Goal: Transaction & Acquisition: Purchase product/service

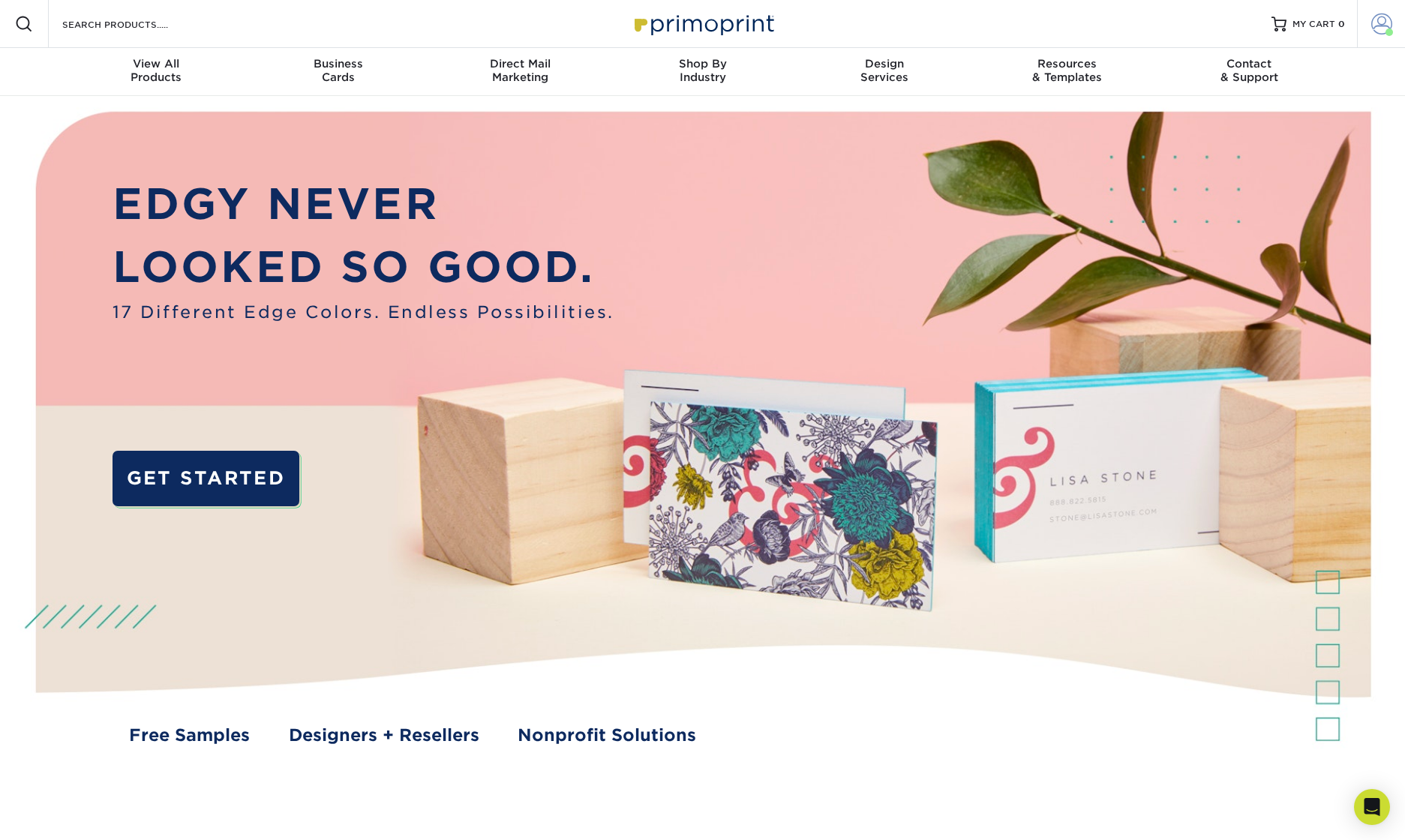
click at [868, 27] on span at bounding box center [1382, 23] width 21 height 21
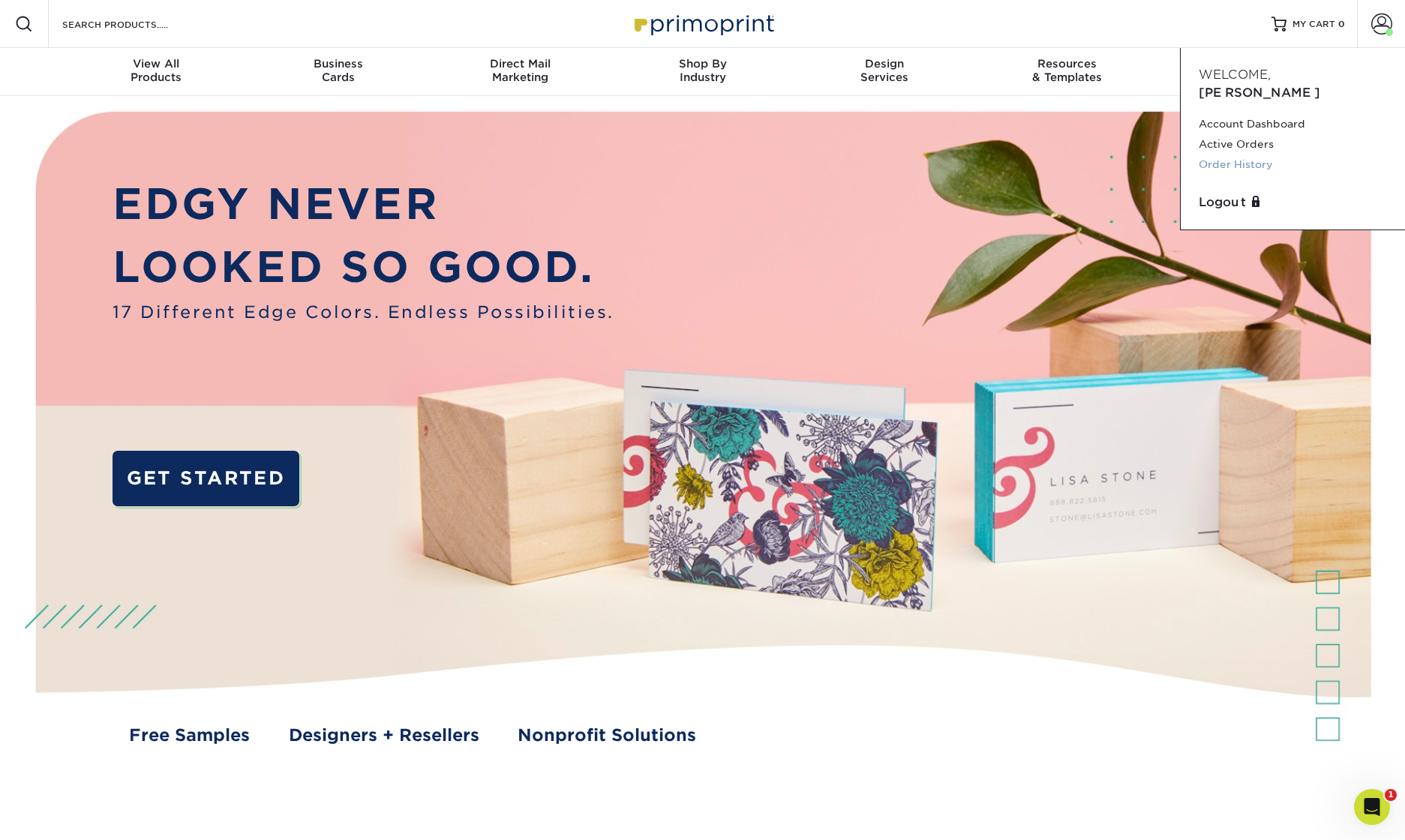
click at [868, 155] on link "Order History" at bounding box center [1293, 165] width 188 height 20
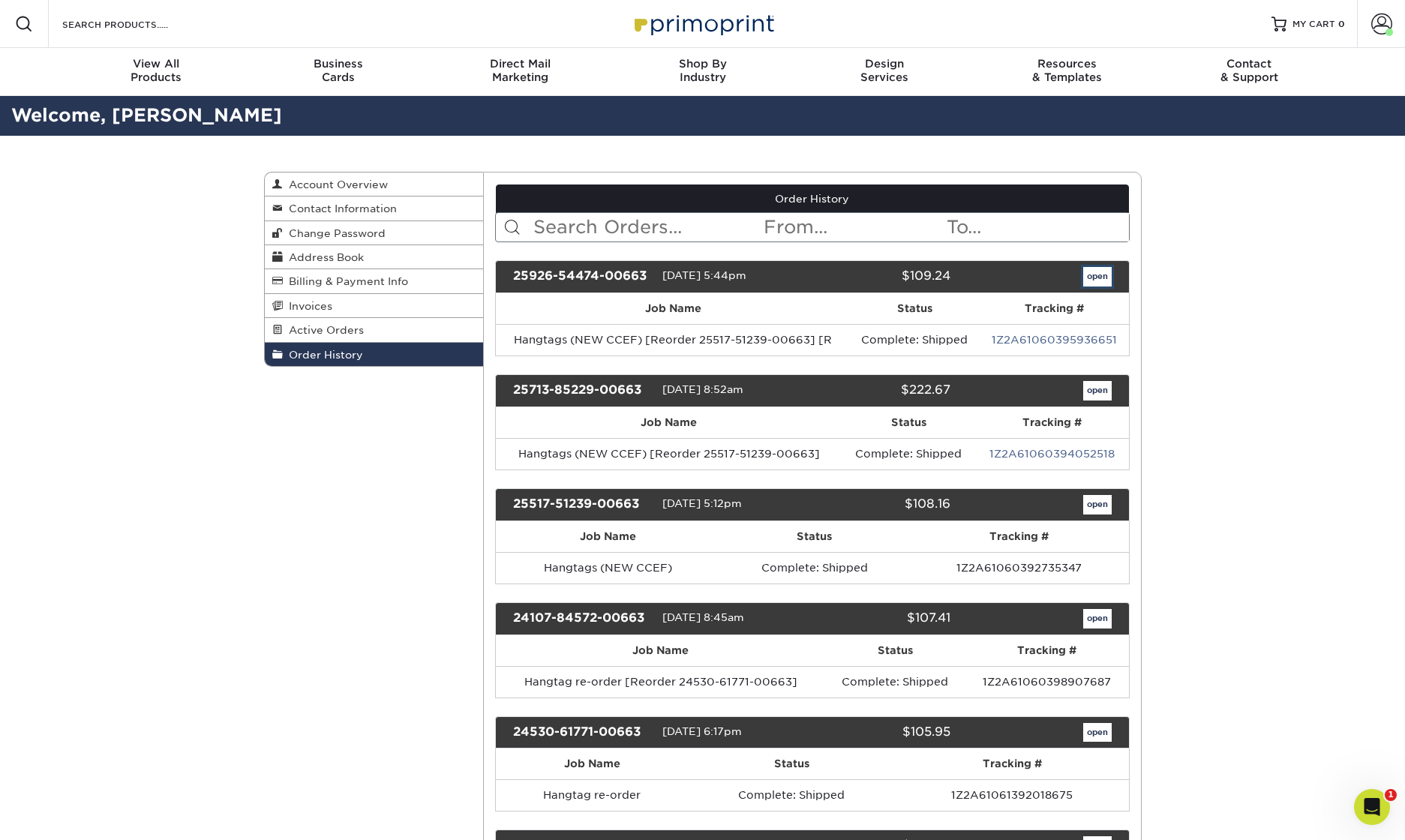
click at [1100, 276] on link "open" at bounding box center [1097, 276] width 28 height 20
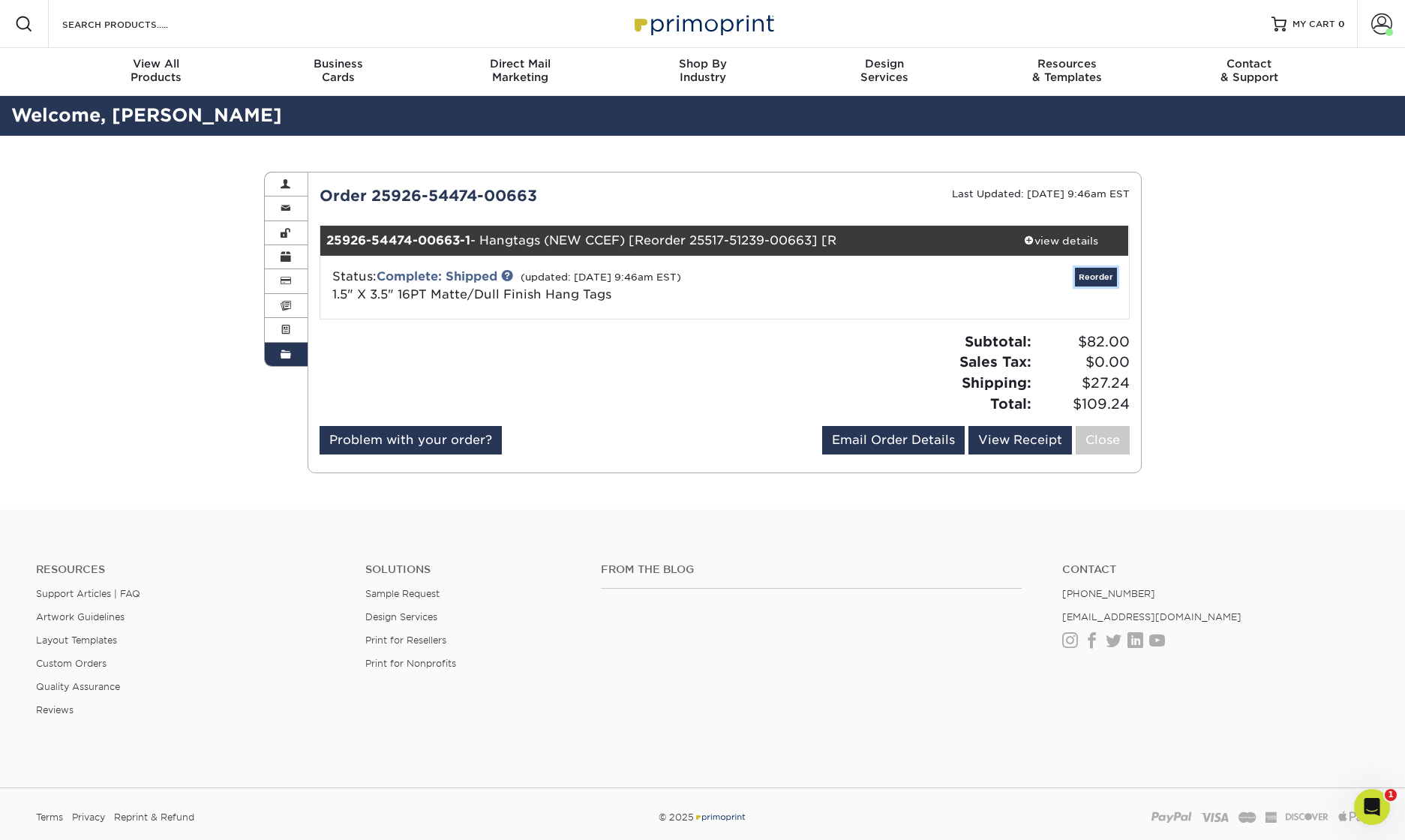
click at [1100, 276] on link "Reorder" at bounding box center [1096, 277] width 42 height 19
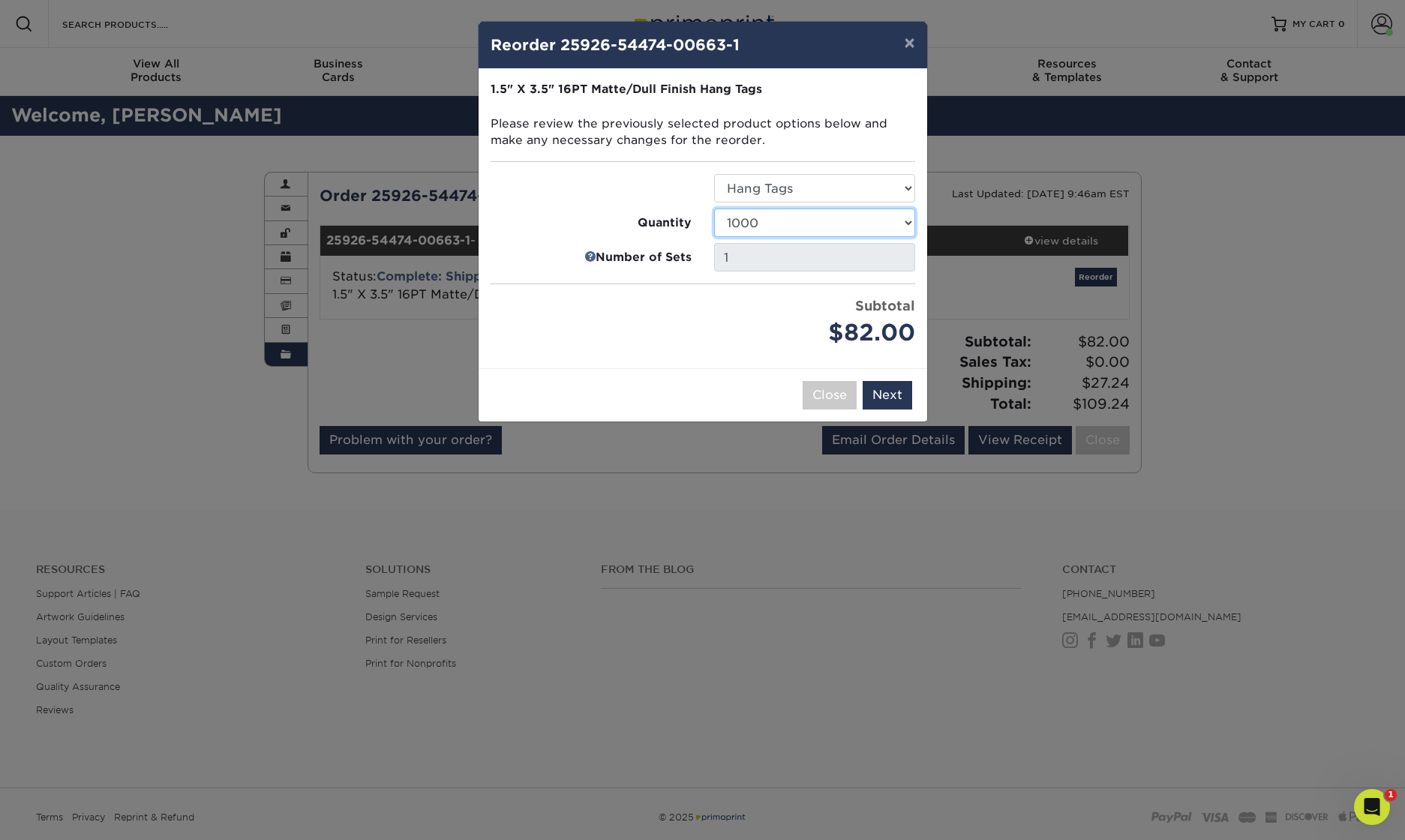
click at [783, 223] on select "100 250 500 1000 2500 5000 10000 15000 20000 25000" at bounding box center [814, 222] width 201 height 28
click at [741, 222] on select "100 250 500 1000 2500 5000 10000 15000 20000 25000" at bounding box center [814, 222] width 201 height 28
click at [748, 222] on select "100 250 500 1000 2500 5000 10000 15000 20000 25000" at bounding box center [814, 222] width 201 height 28
select select "02d8d163-ee8f-41cc-acce-9863ad0deb38"
click at [886, 392] on button "Next" at bounding box center [886, 395] width 49 height 28
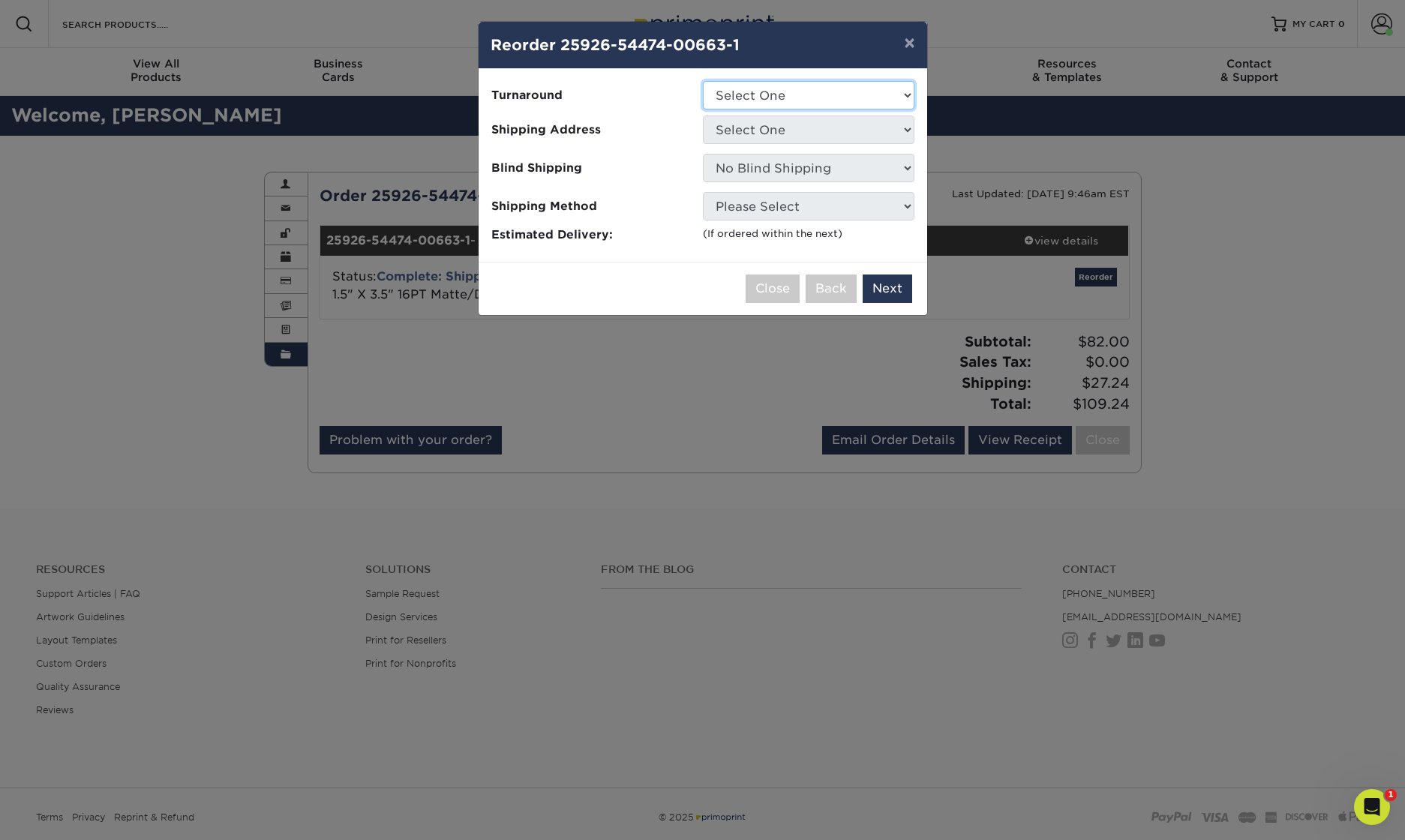
click at [773, 85] on select "Select One 2-4 Business Days" at bounding box center [808, 95] width 212 height 28
select select "55fca3f4-9a2c-491a-938e-2d4fdd8eaff2"
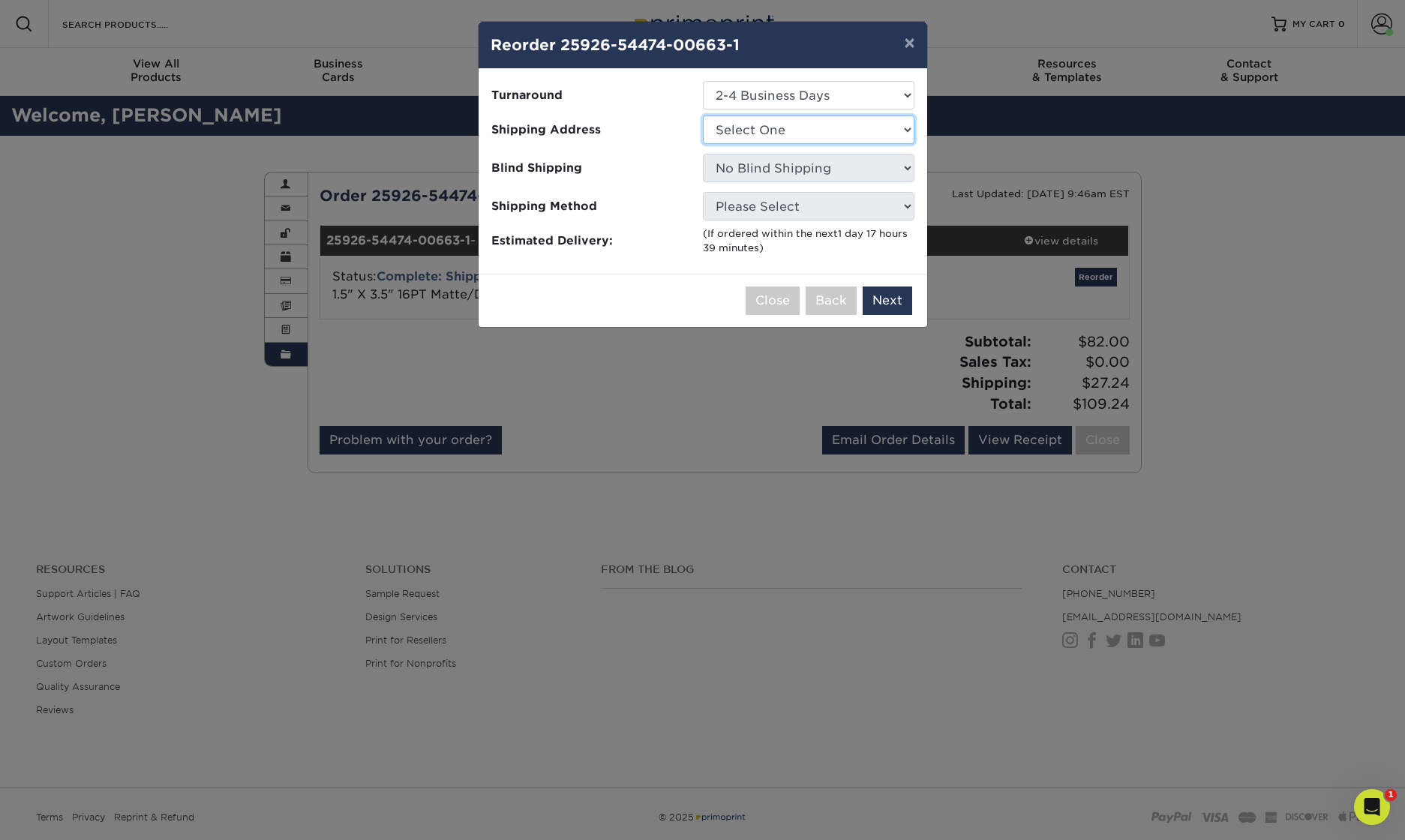
click at [755, 129] on select "Select One Living the Colorado Life®" at bounding box center [808, 130] width 212 height 28
select select "166644"
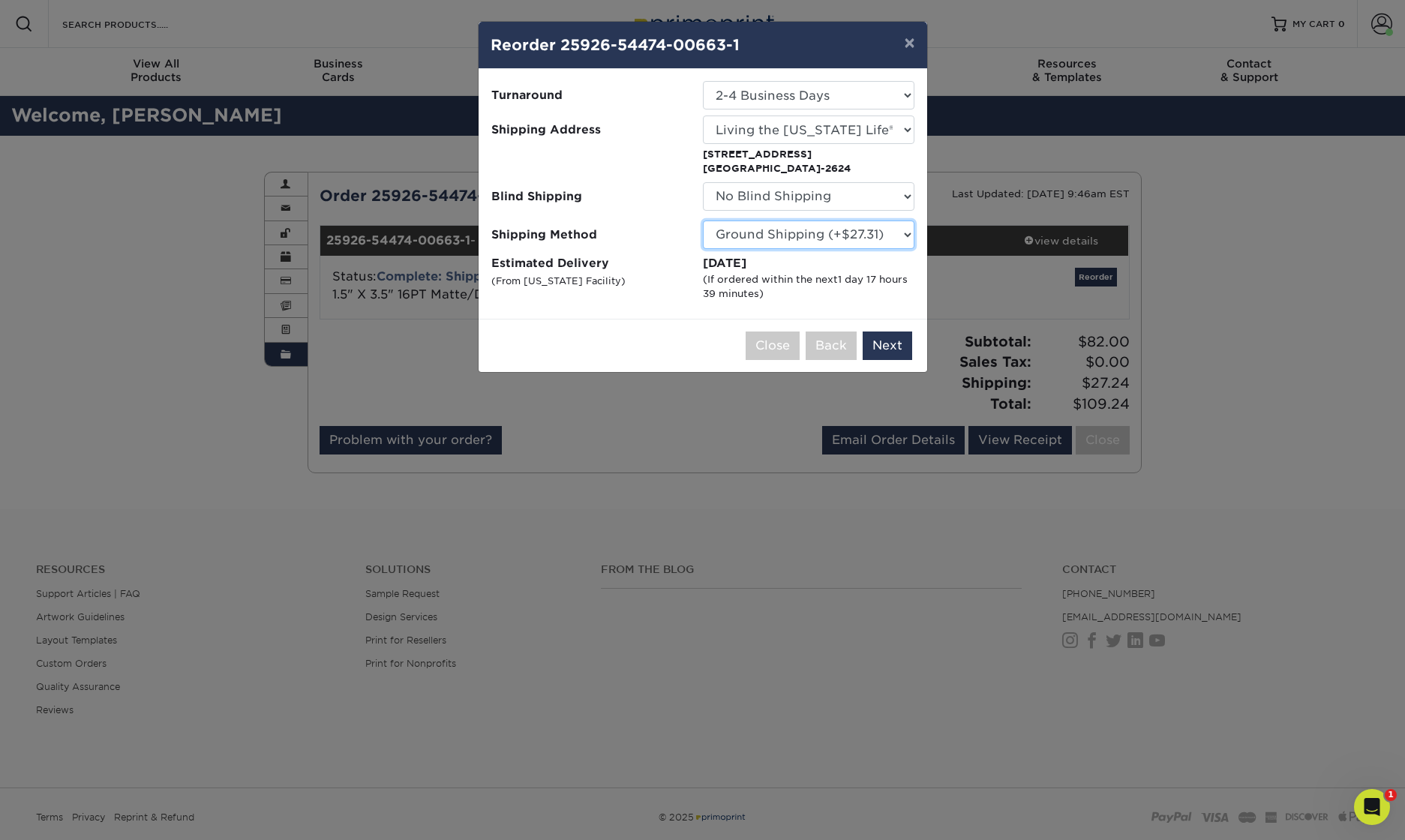
click at [756, 233] on select "Please Select Ground Shipping (+$27.31) 3 Day Shipping Service (+$37.70) 2 Day …" at bounding box center [808, 234] width 212 height 28
click at [885, 346] on button "Next" at bounding box center [886, 346] width 49 height 28
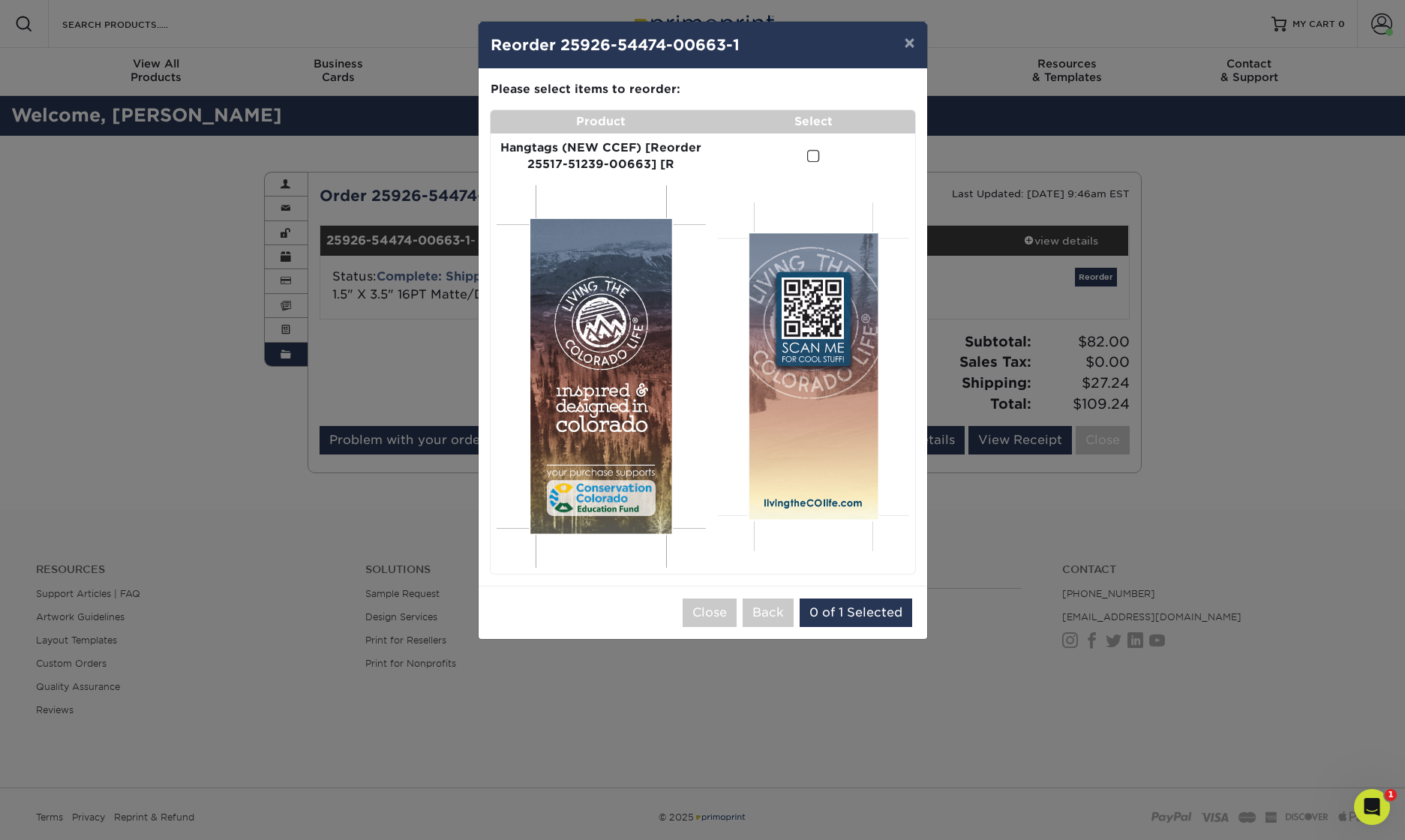
click at [815, 155] on span at bounding box center [813, 156] width 12 height 14
click at [0, 0] on input "checkbox" at bounding box center [0, 0] width 0 height 0
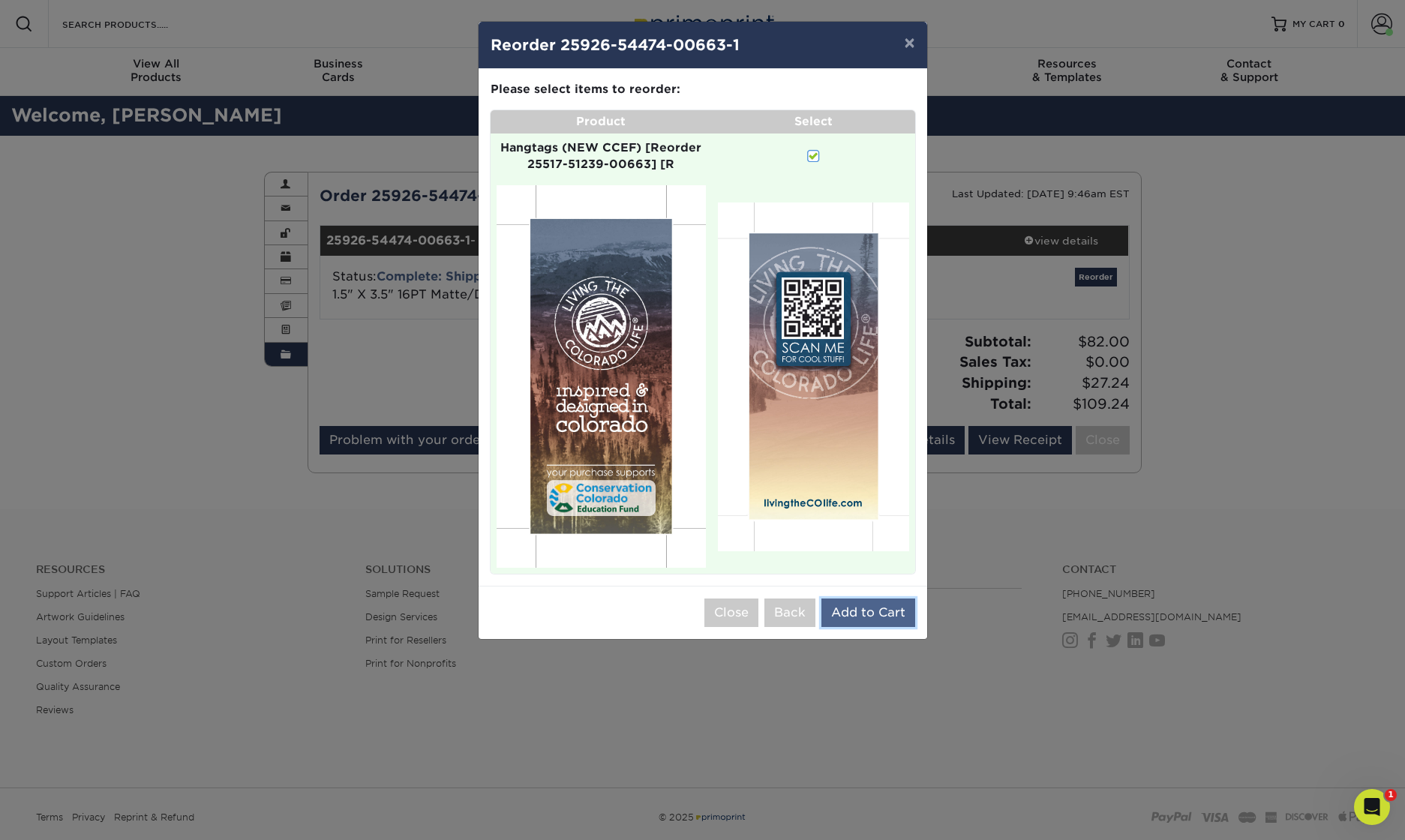
click at [854, 615] on button "Add to Cart" at bounding box center [868, 612] width 94 height 28
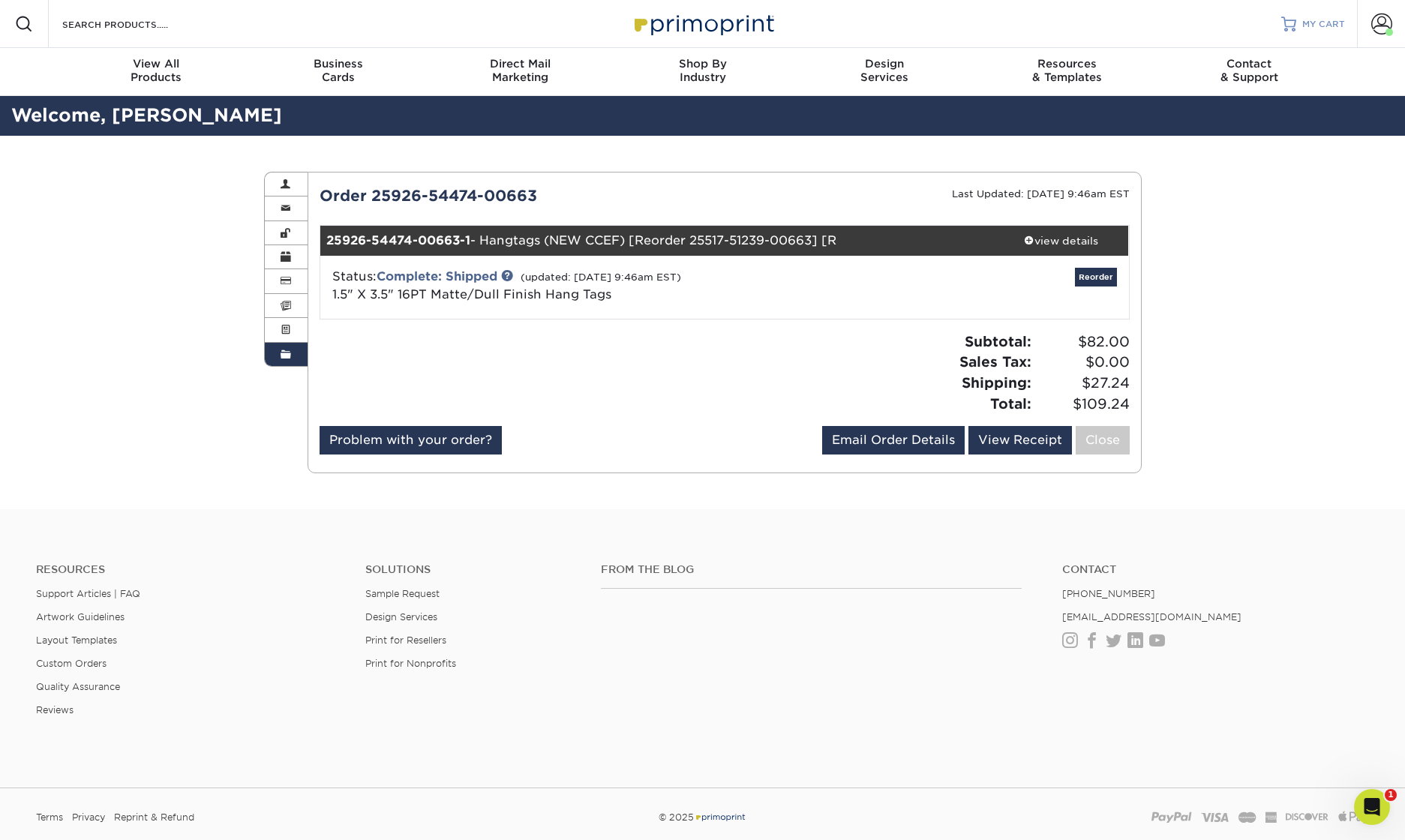
click at [1312, 22] on span "MY CART" at bounding box center [1323, 24] width 43 height 12
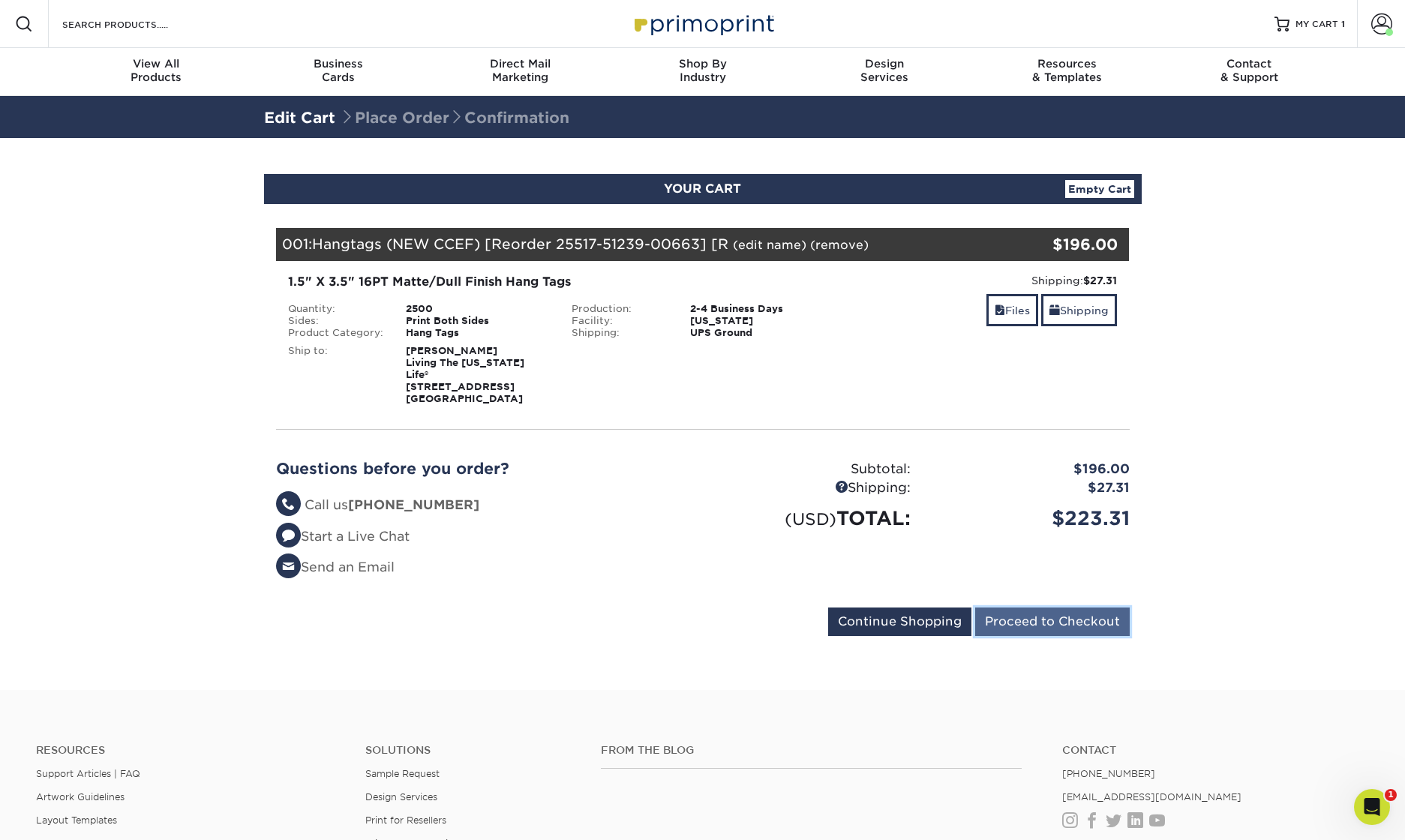
click at [1081, 607] on input "Proceed to Checkout" at bounding box center [1053, 621] width 155 height 28
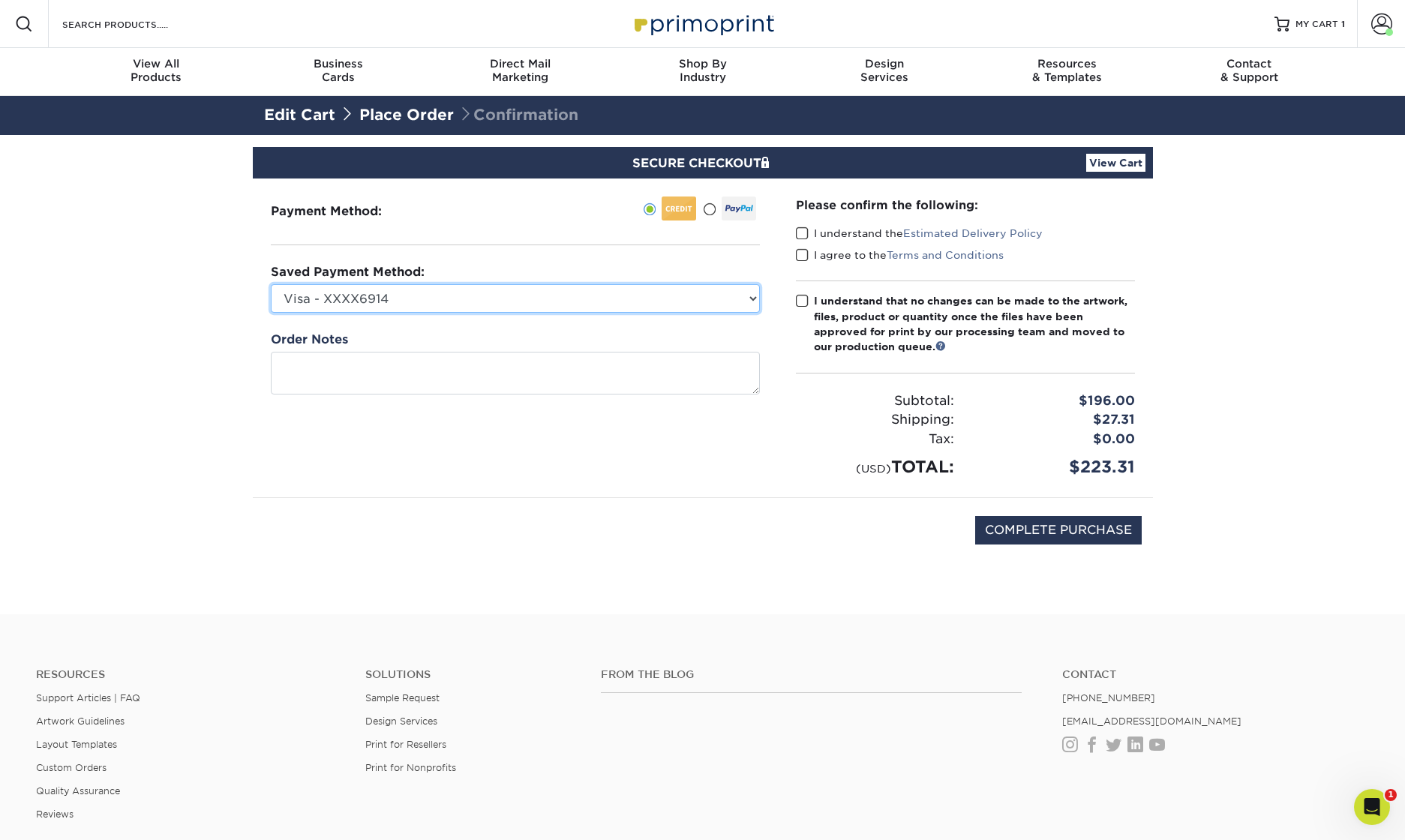
click at [708, 301] on select "Visa - XXXX6914 Visa - XXXX0327 Visa - XXXX4908 American Express - XXXX1001 New…" at bounding box center [515, 298] width 489 height 28
select select "75719"
click at [805, 236] on span at bounding box center [802, 233] width 12 height 14
click at [0, 0] on input "I understand the Estimated Delivery Policy" at bounding box center [0, 0] width 0 height 0
click at [802, 254] on span at bounding box center [802, 255] width 12 height 14
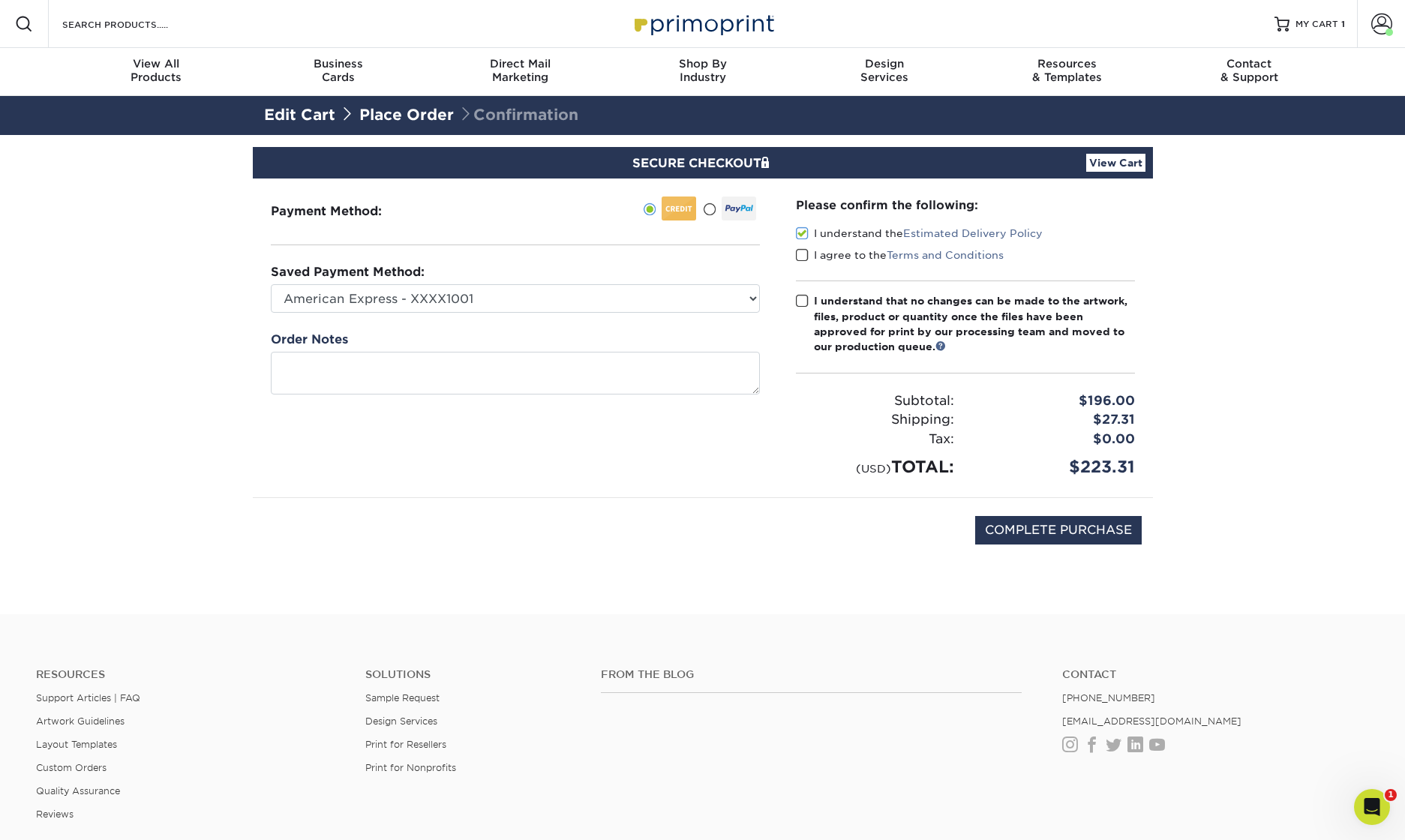
click at [0, 0] on input "I agree to the Terms and Conditions" at bounding box center [0, 0] width 0 height 0
click at [806, 301] on span at bounding box center [802, 301] width 12 height 14
click at [0, 0] on input "I understand that no changes can be made to the artwork, files, product or quan…" at bounding box center [0, 0] width 0 height 0
click at [1017, 530] on input "COMPLETE PURCHASE" at bounding box center [1058, 530] width 166 height 28
type input "PROCESSING, PLEASE WAIT..."
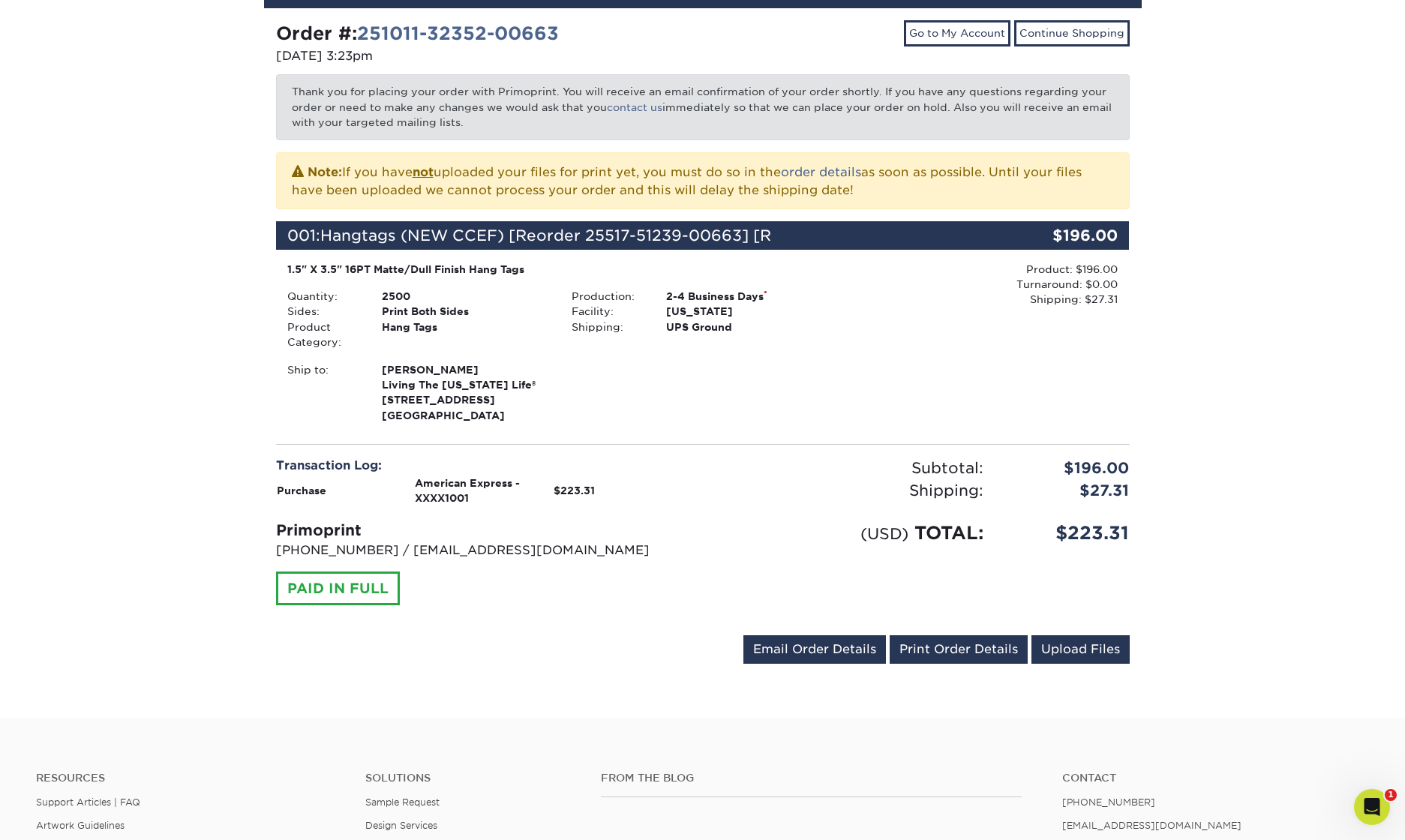
scroll to position [190, 0]
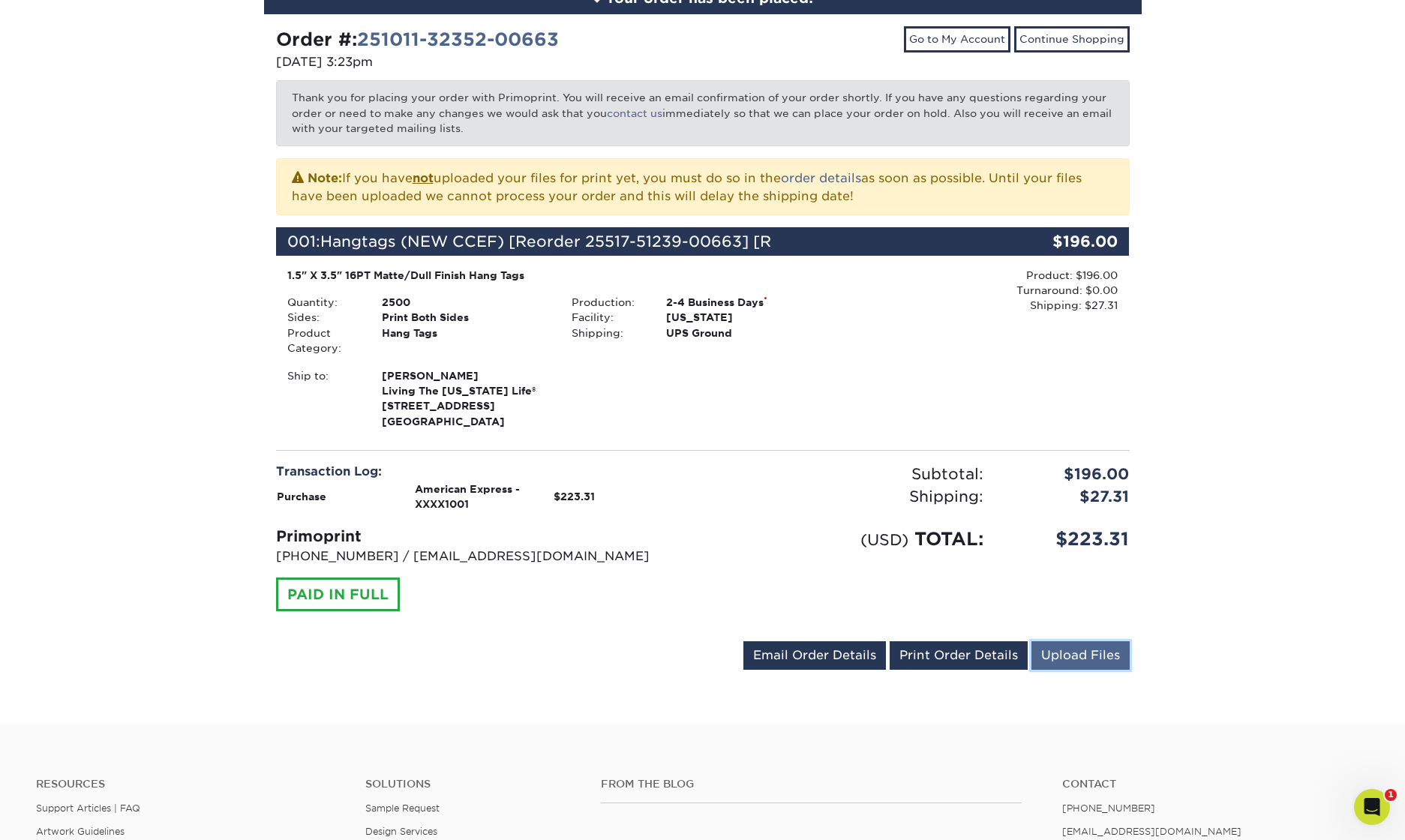
click at [1073, 658] on link "Upload Files" at bounding box center [1081, 655] width 98 height 28
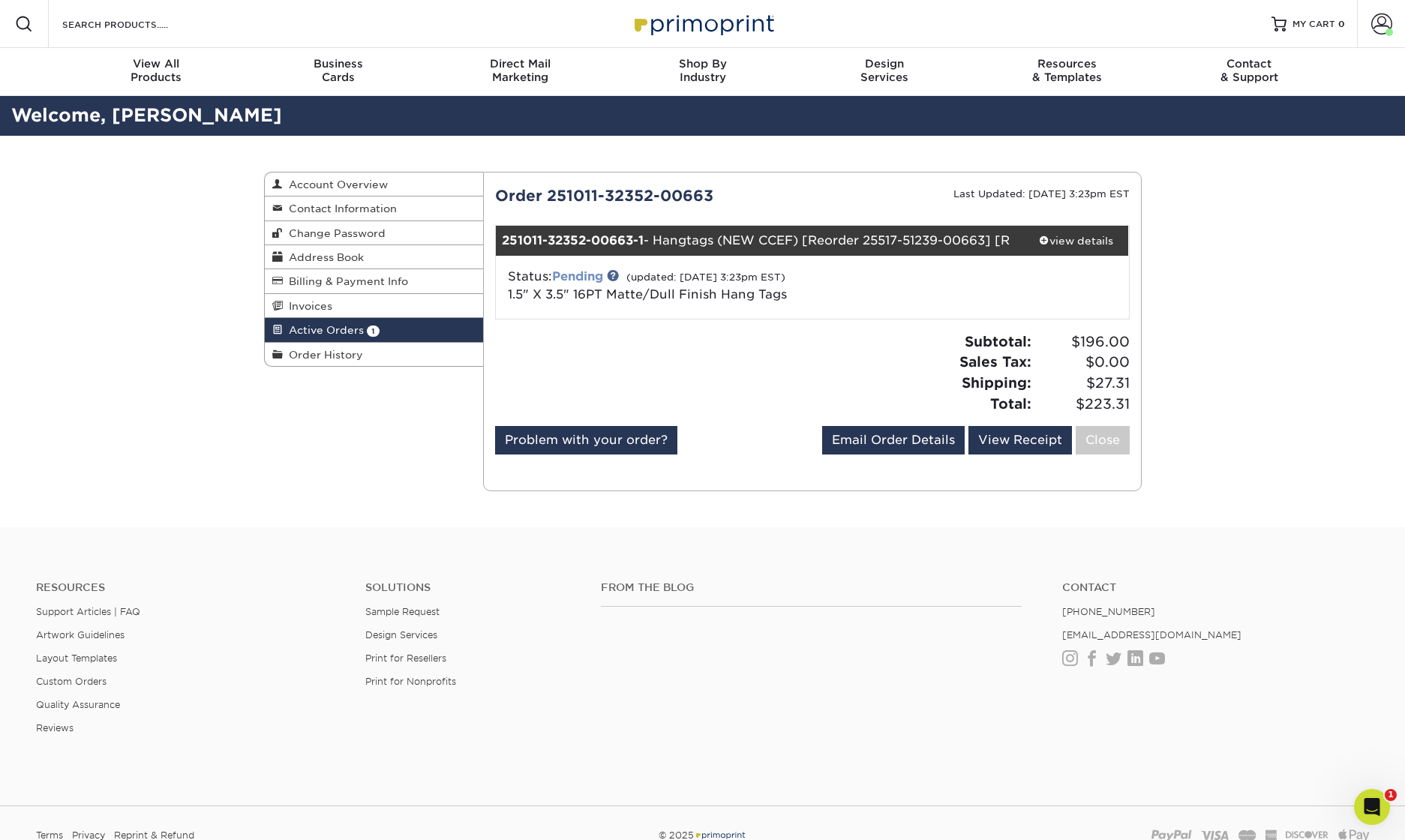
click at [587, 283] on link "Pending" at bounding box center [577, 276] width 51 height 14
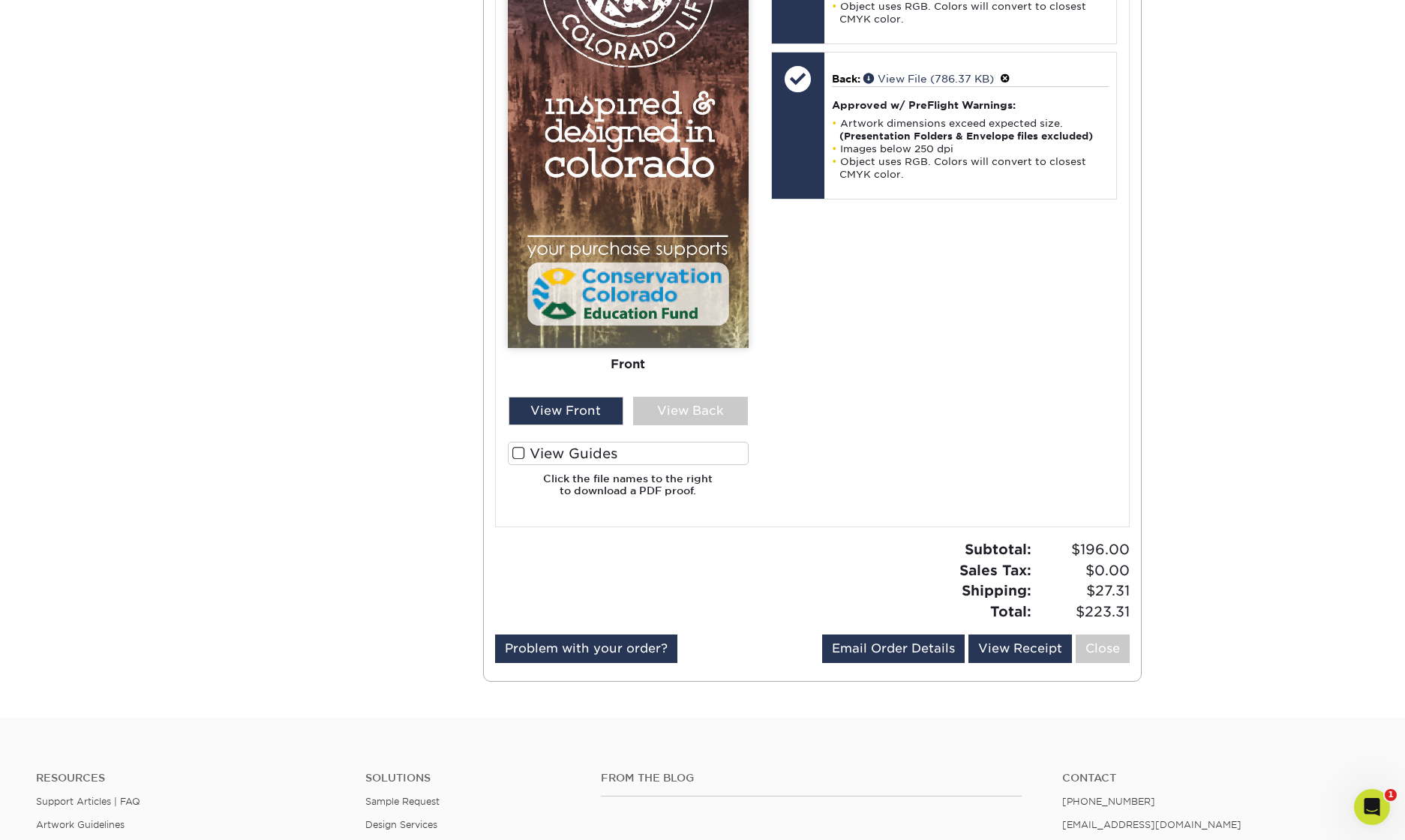
scroll to position [855, 0]
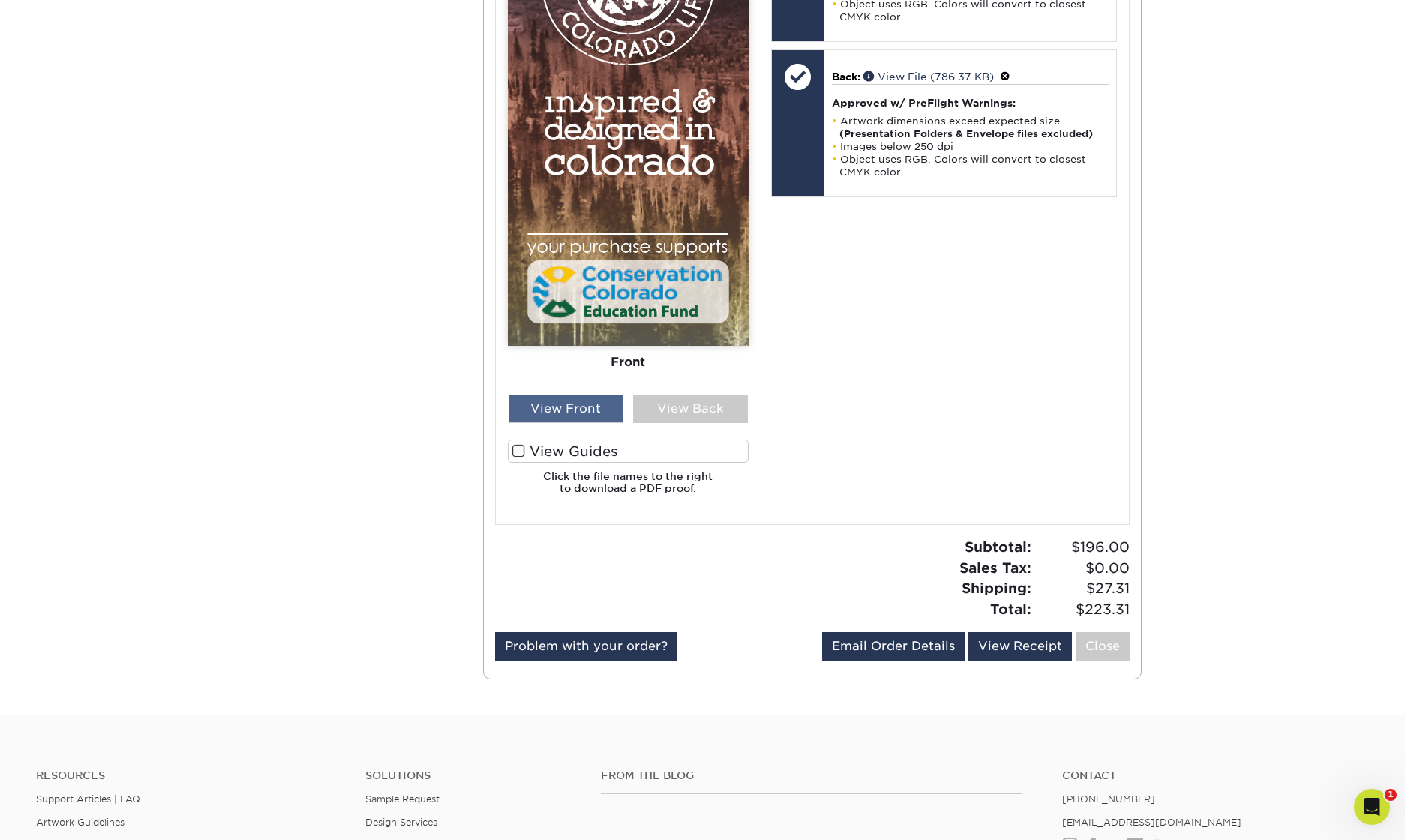
click at [565, 423] on div "View Front" at bounding box center [565, 408] width 115 height 28
click at [692, 423] on div "View Back" at bounding box center [690, 408] width 115 height 28
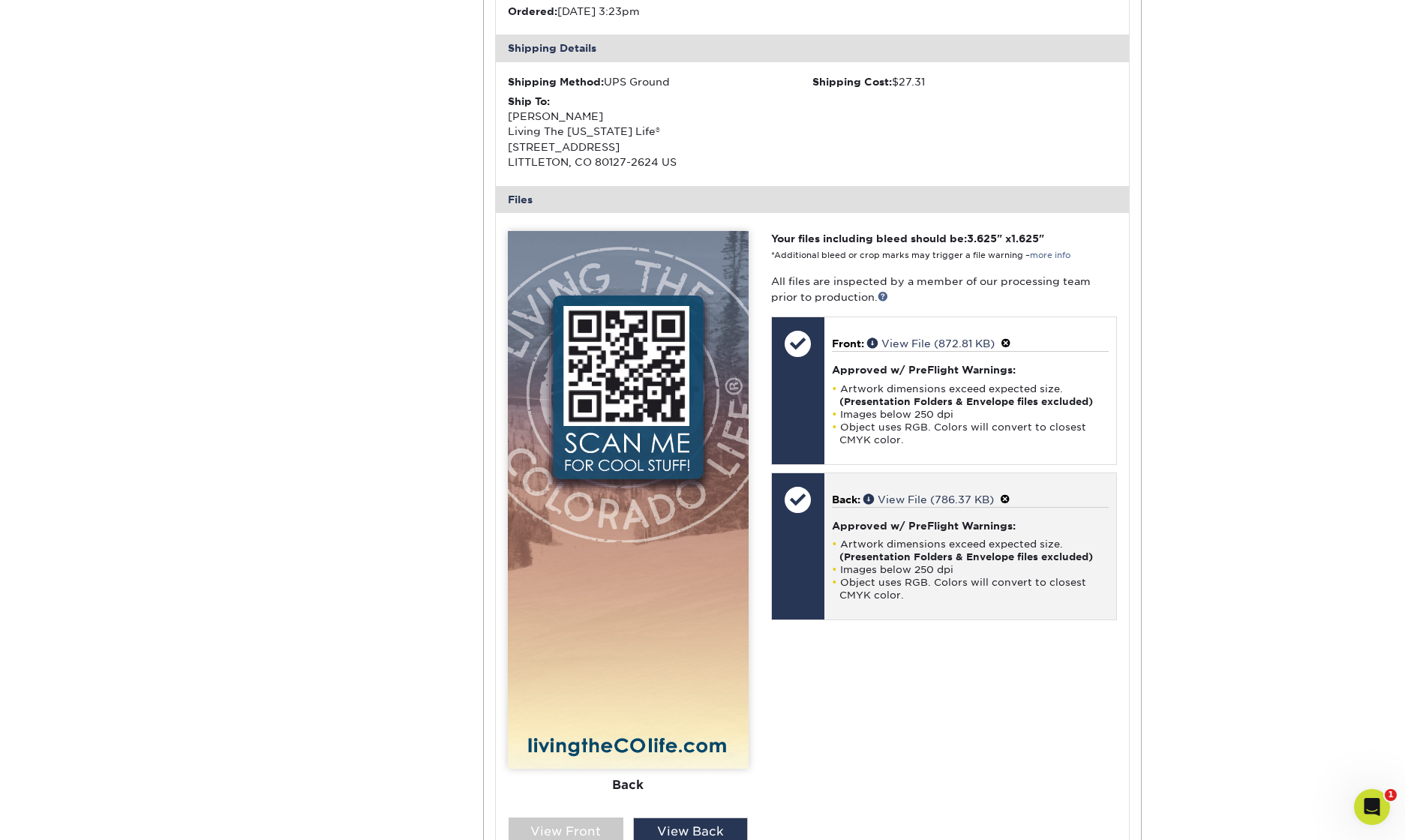
scroll to position [0, 0]
